Goal: Task Accomplishment & Management: Manage account settings

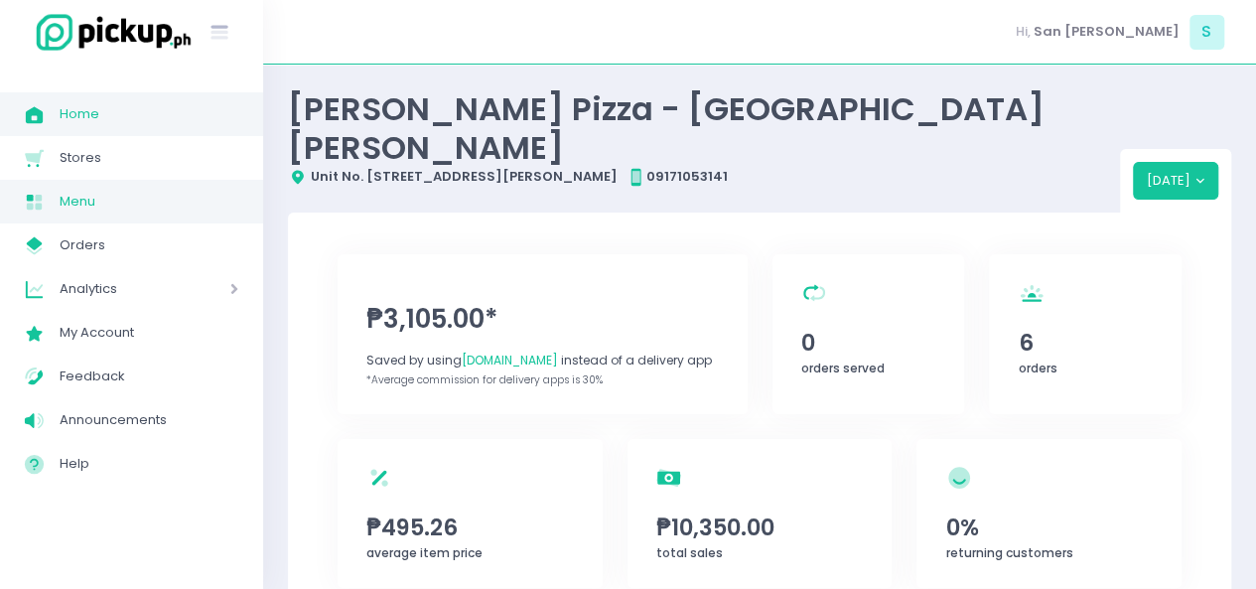
click at [137, 196] on span "Menu" at bounding box center [149, 202] width 179 height 26
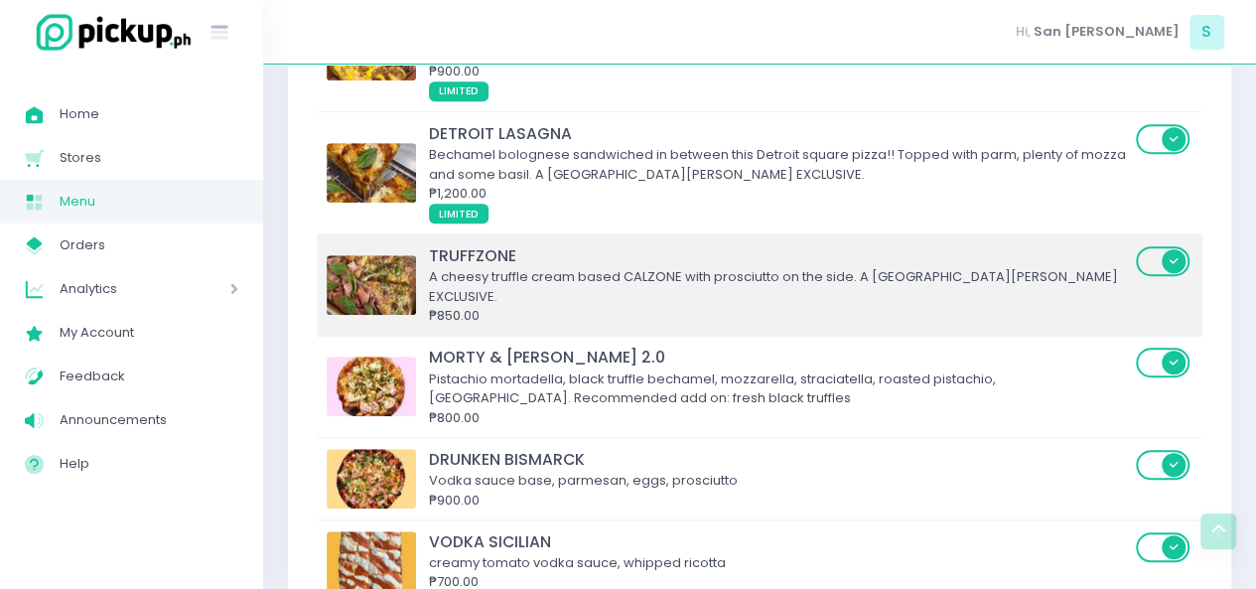
scroll to position [734, 0]
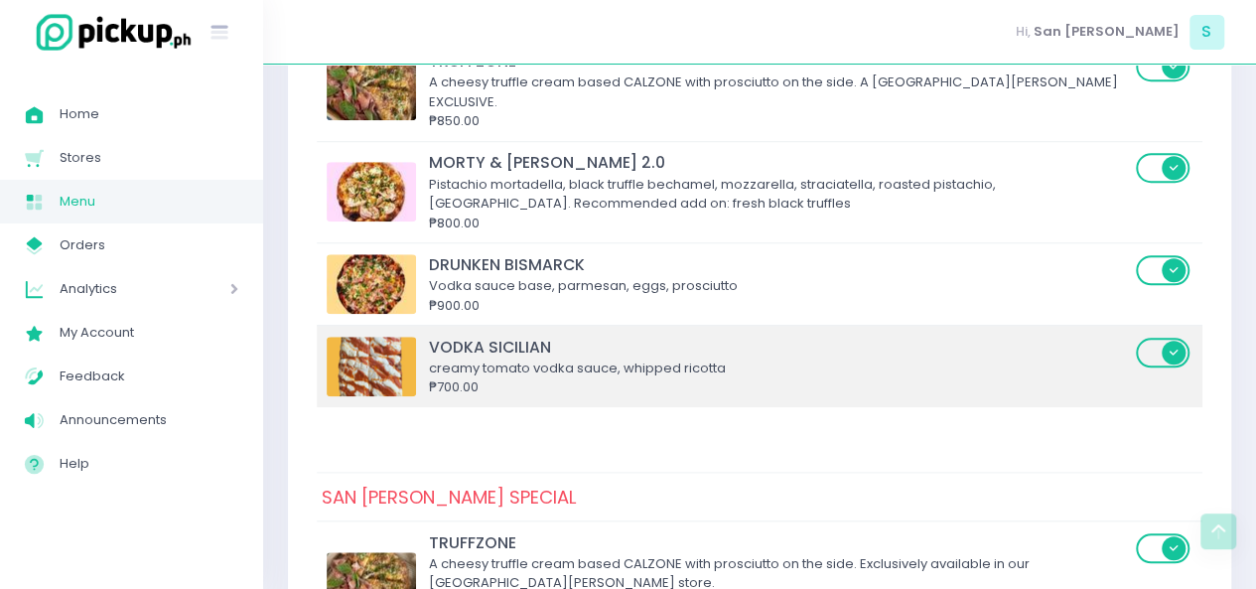
click at [1158, 337] on span at bounding box center [1163, 352] width 57 height 30
click at [144, 335] on input "checkbox" at bounding box center [144, 335] width 0 height 0
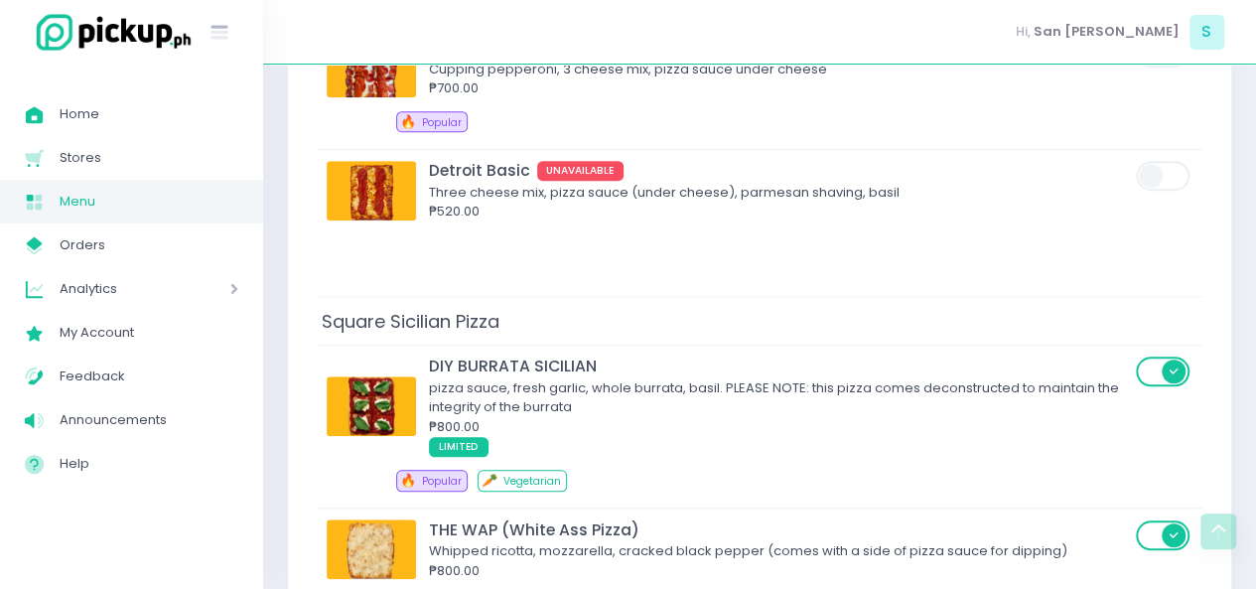
scroll to position [8180, 0]
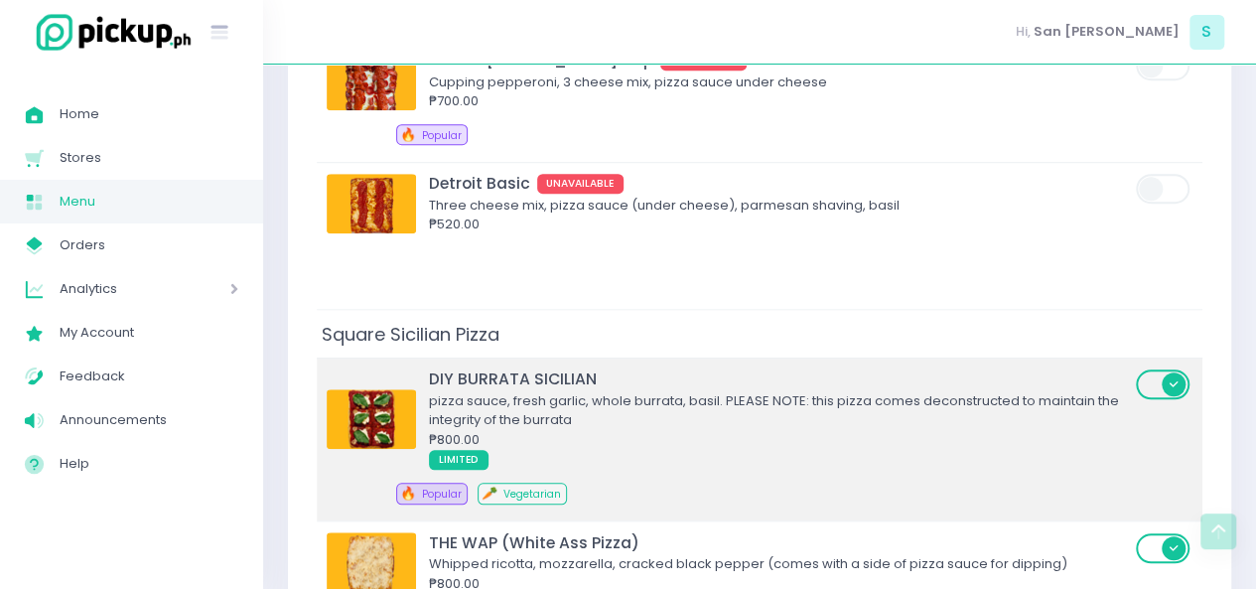
click at [1155, 369] on span at bounding box center [1163, 384] width 57 height 30
click at [144, 367] on input "checkbox" at bounding box center [144, 367] width 0 height 0
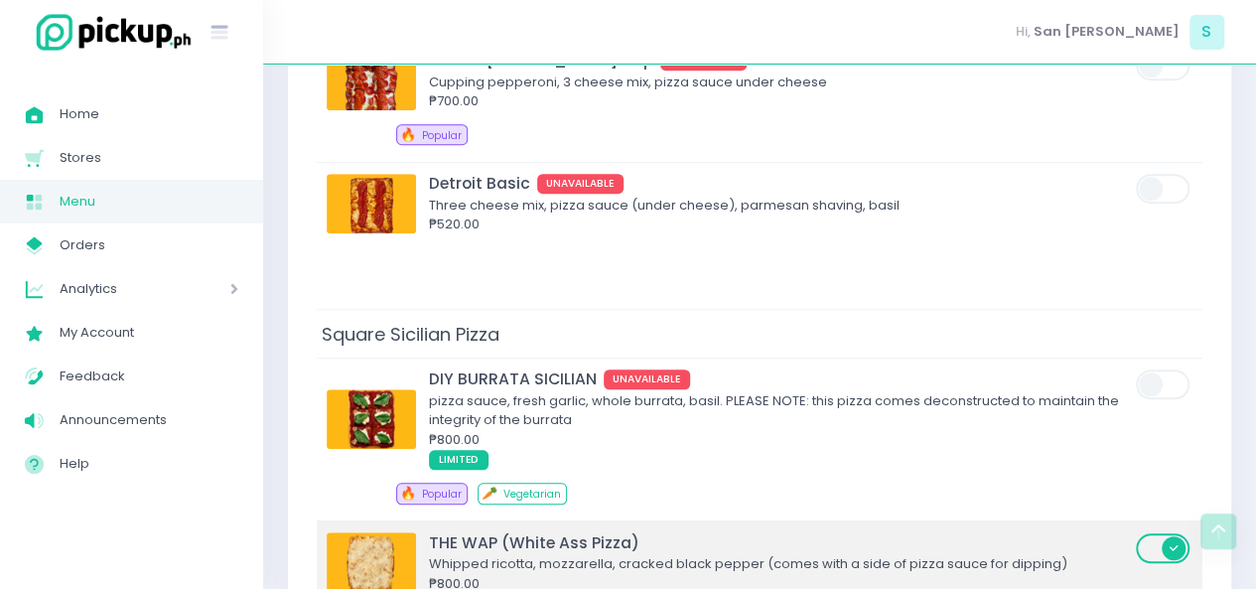
click at [1149, 533] on span at bounding box center [1163, 548] width 57 height 30
click at [144, 531] on input "checkbox" at bounding box center [144, 531] width 0 height 0
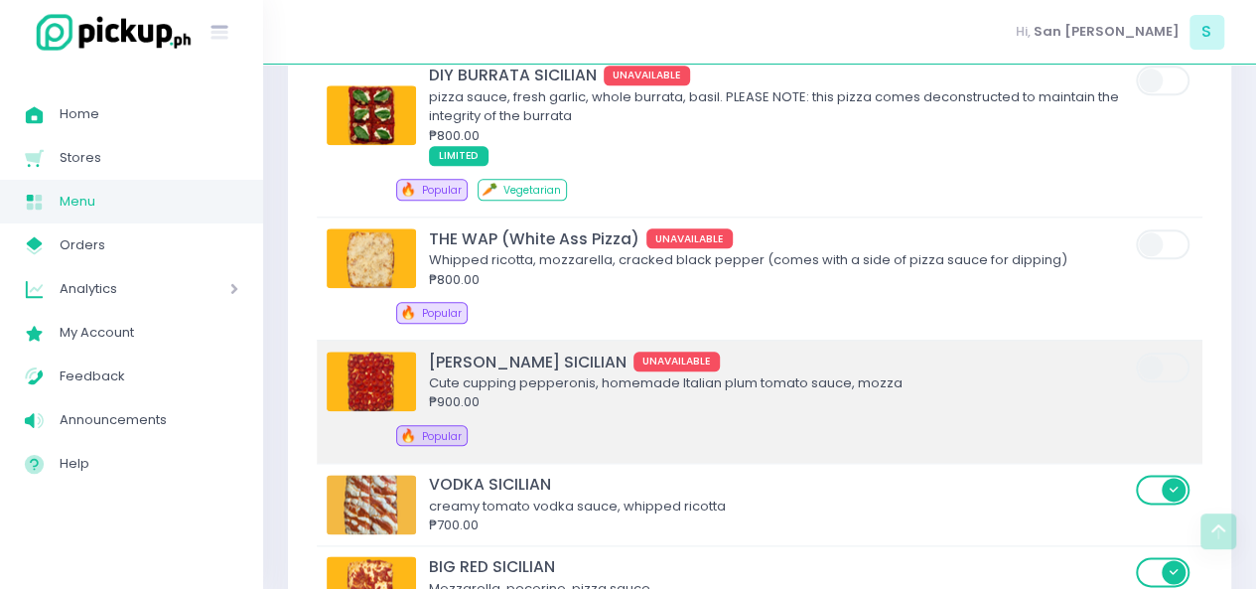
scroll to position [8482, 0]
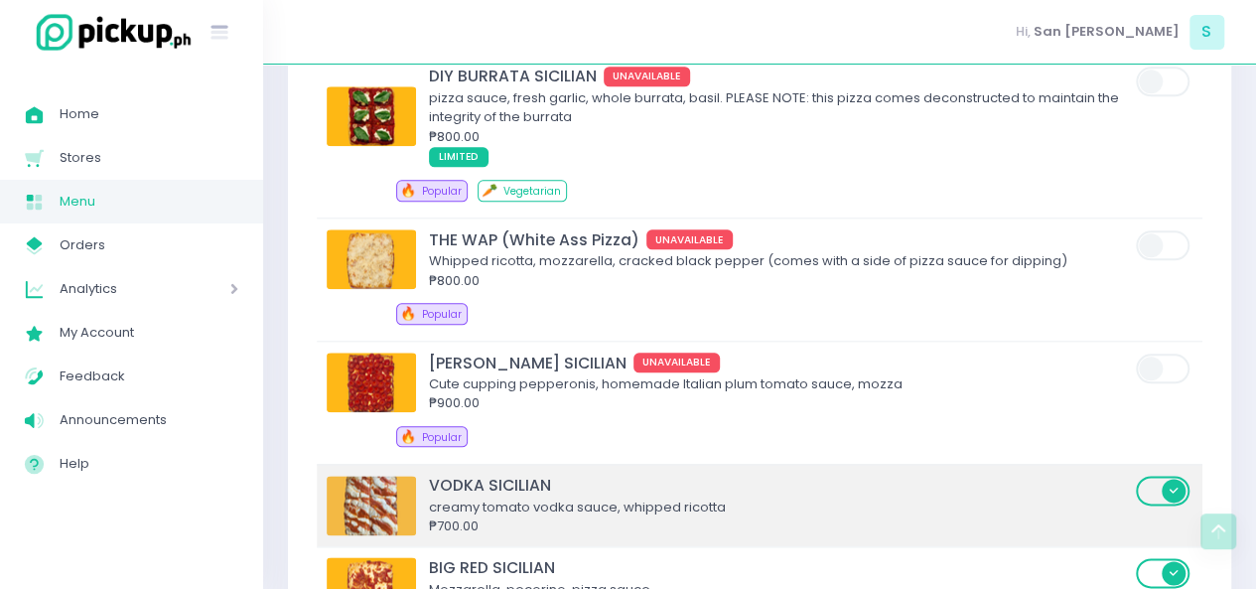
click at [1172, 475] on span at bounding box center [1163, 490] width 57 height 30
click at [144, 473] on input "checkbox" at bounding box center [144, 473] width 0 height 0
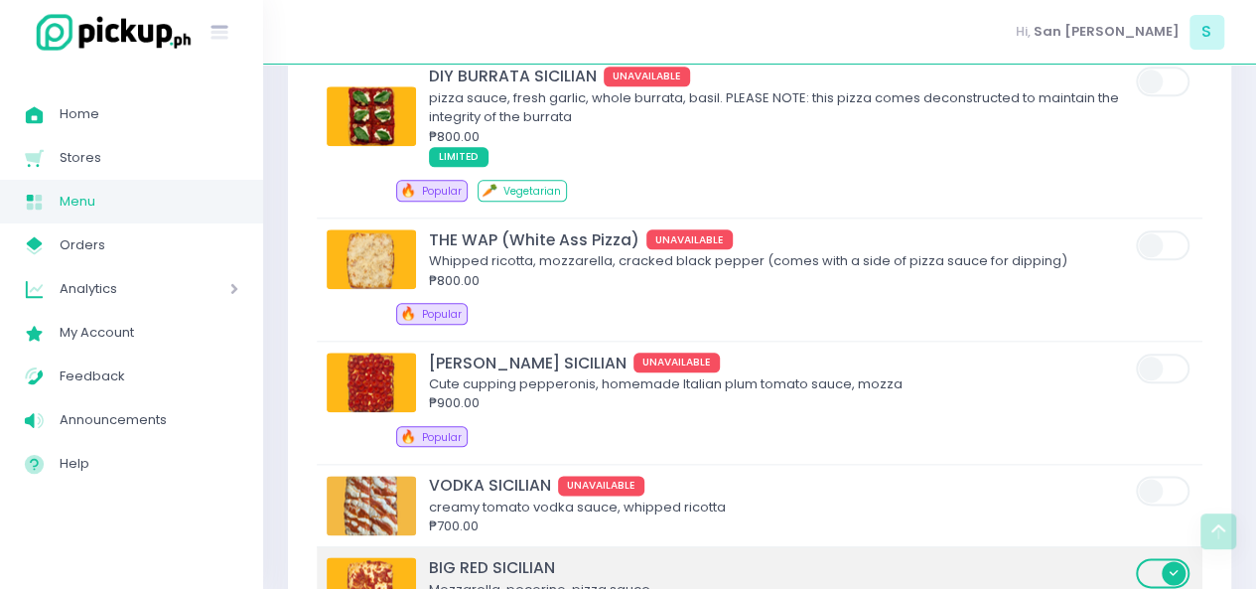
click at [1165, 558] on span at bounding box center [1163, 573] width 57 height 30
click at [144, 556] on input "checkbox" at bounding box center [144, 556] width 0 height 0
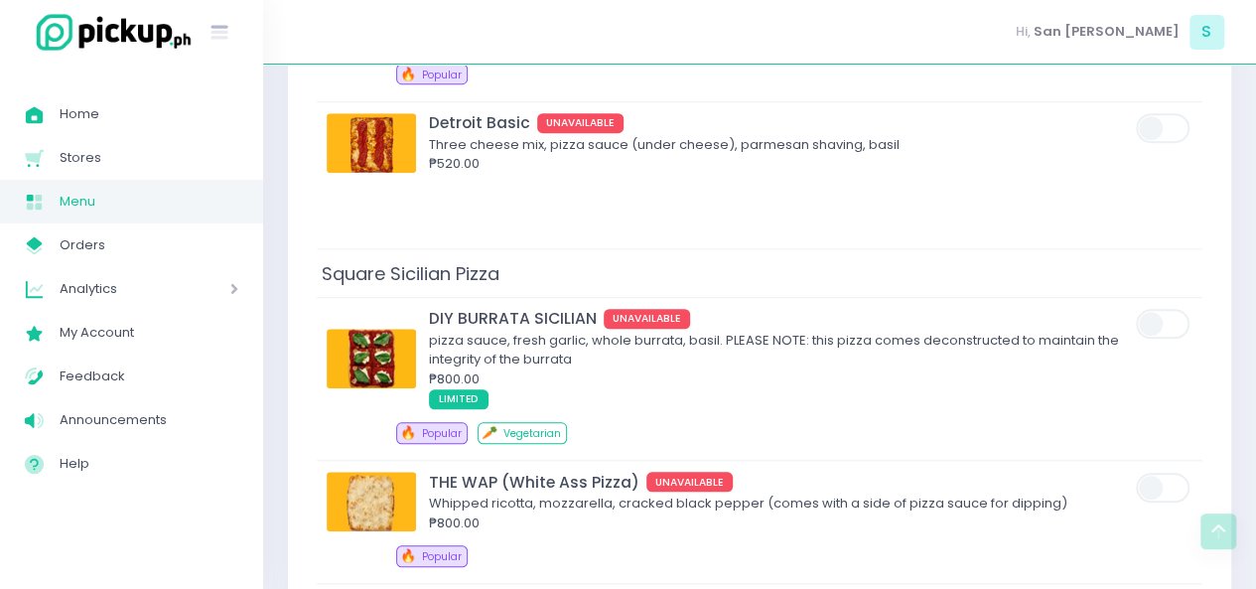
scroll to position [8244, 0]
